Goal: Task Accomplishment & Management: Use online tool/utility

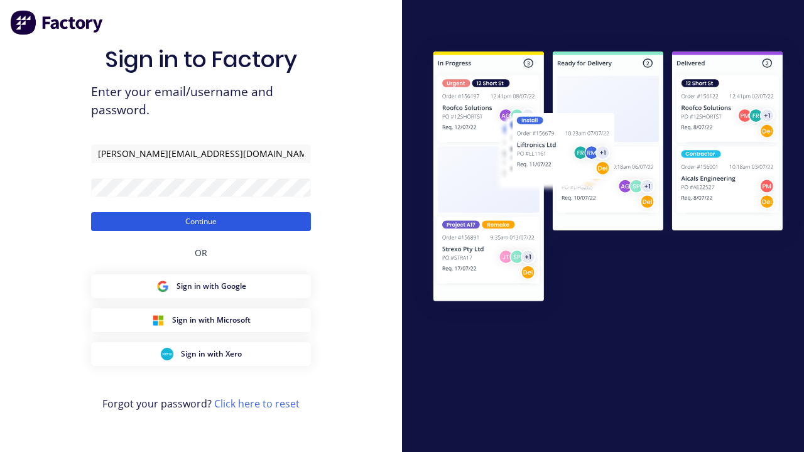
click at [201, 221] on button "Continue" at bounding box center [201, 221] width 220 height 19
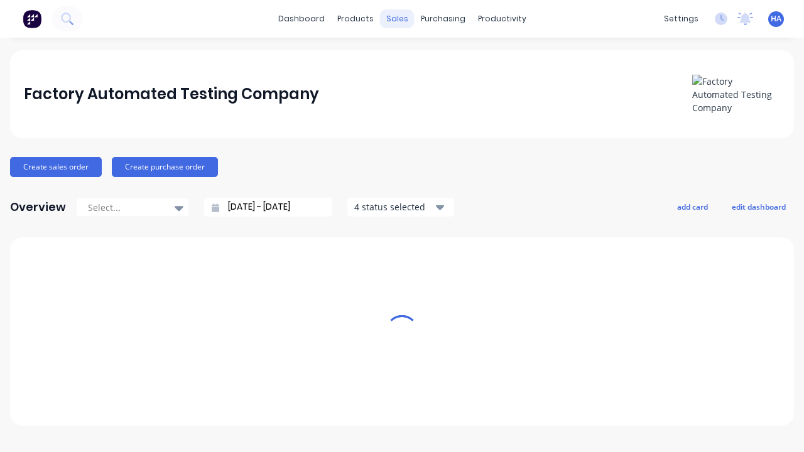
click at [397, 19] on div "sales" at bounding box center [397, 18] width 35 height 19
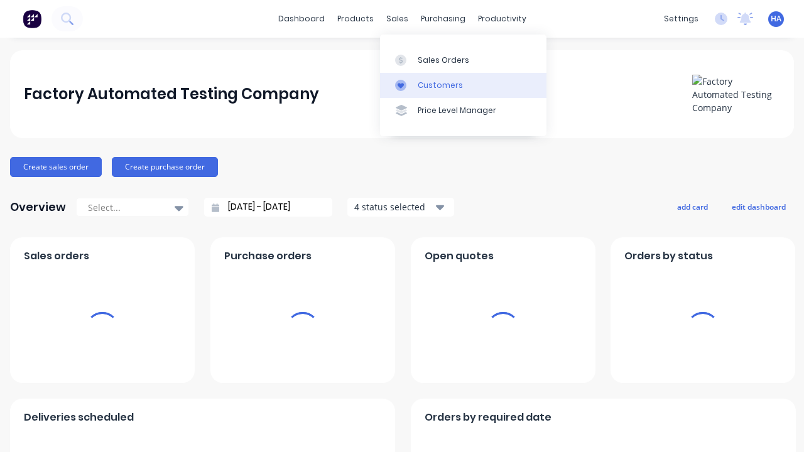
click at [463, 85] on link "Customers" at bounding box center [463, 85] width 166 height 25
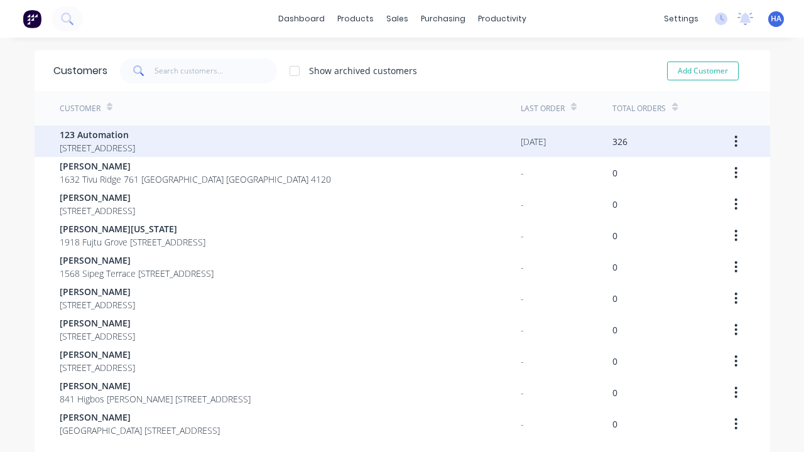
click at [135, 134] on span "123 Automation" at bounding box center [97, 134] width 75 height 13
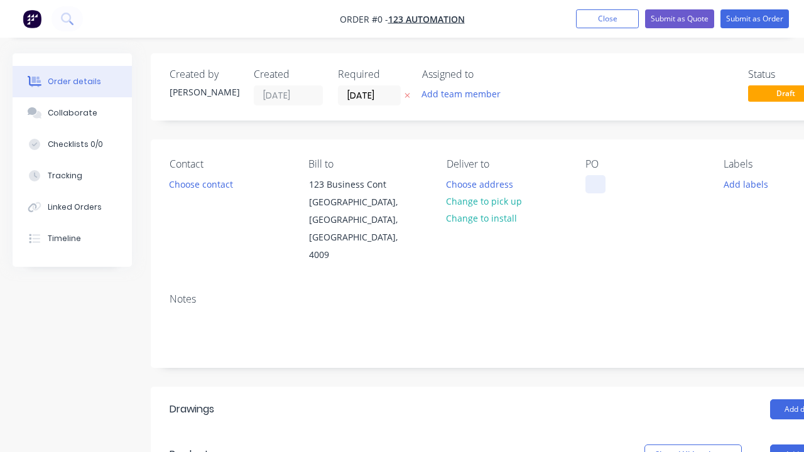
click at [595, 184] on div at bounding box center [595, 184] width 20 height 18
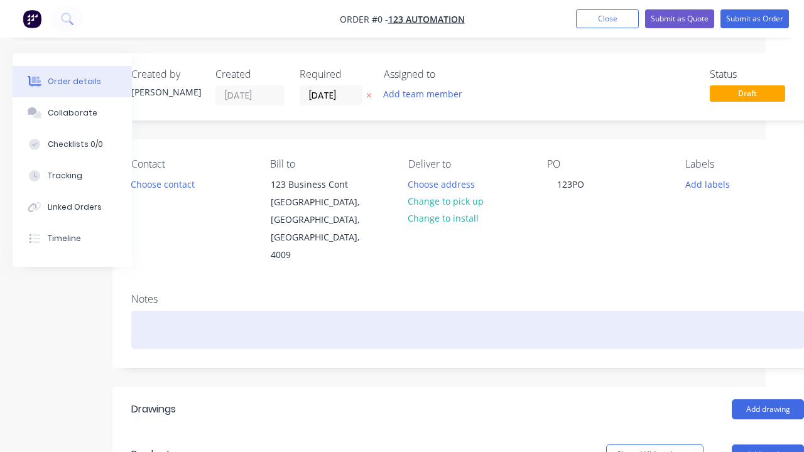
click at [467, 294] on div "Order details Collaborate Checklists 0/0 Tracking Linked Orders Timeline Order …" at bounding box center [398, 446] width 873 height 786
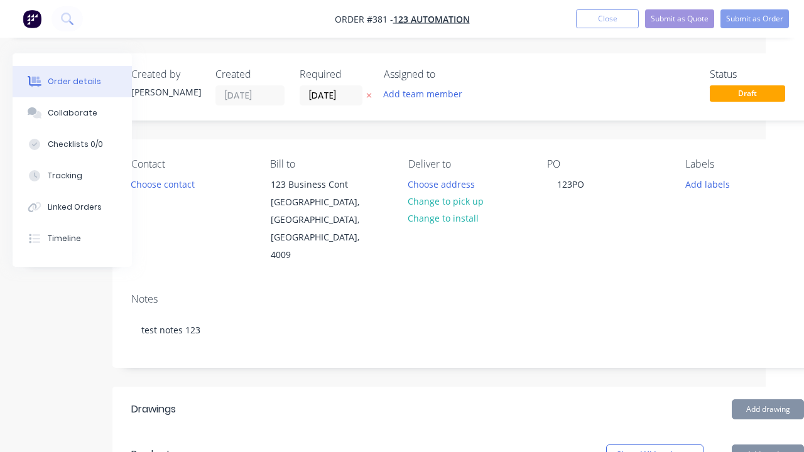
click at [767, 444] on button "Add product" at bounding box center [767, 454] width 72 height 20
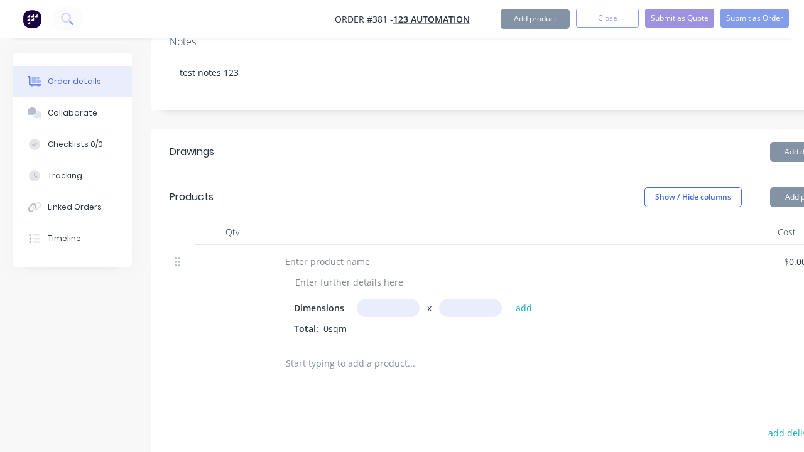
scroll to position [474, 126]
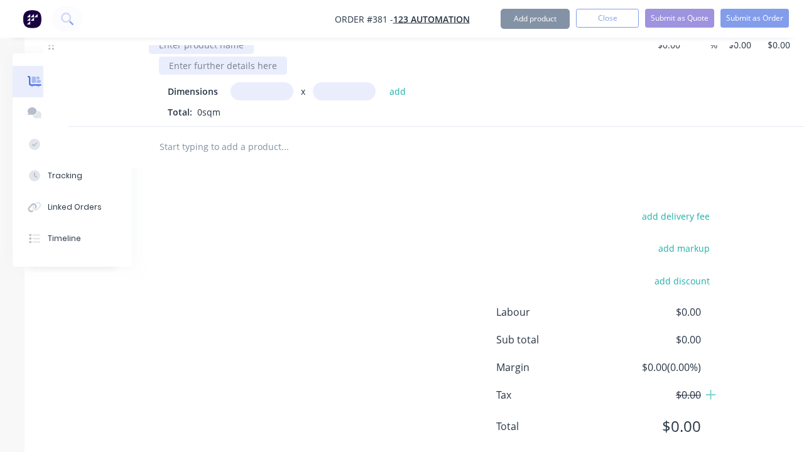
click at [254, 54] on div at bounding box center [201, 45] width 105 height 18
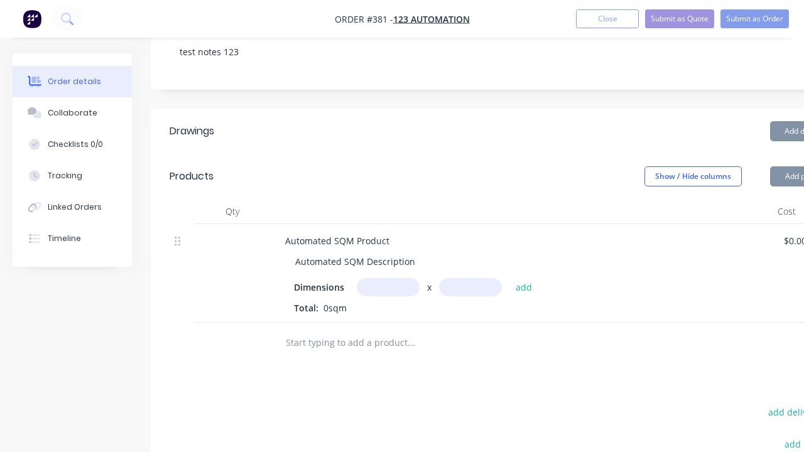
click at [411, 330] on input "text" at bounding box center [410, 342] width 251 height 25
type input "1"
